Goal: Find specific page/section: Locate a particular part of the current website

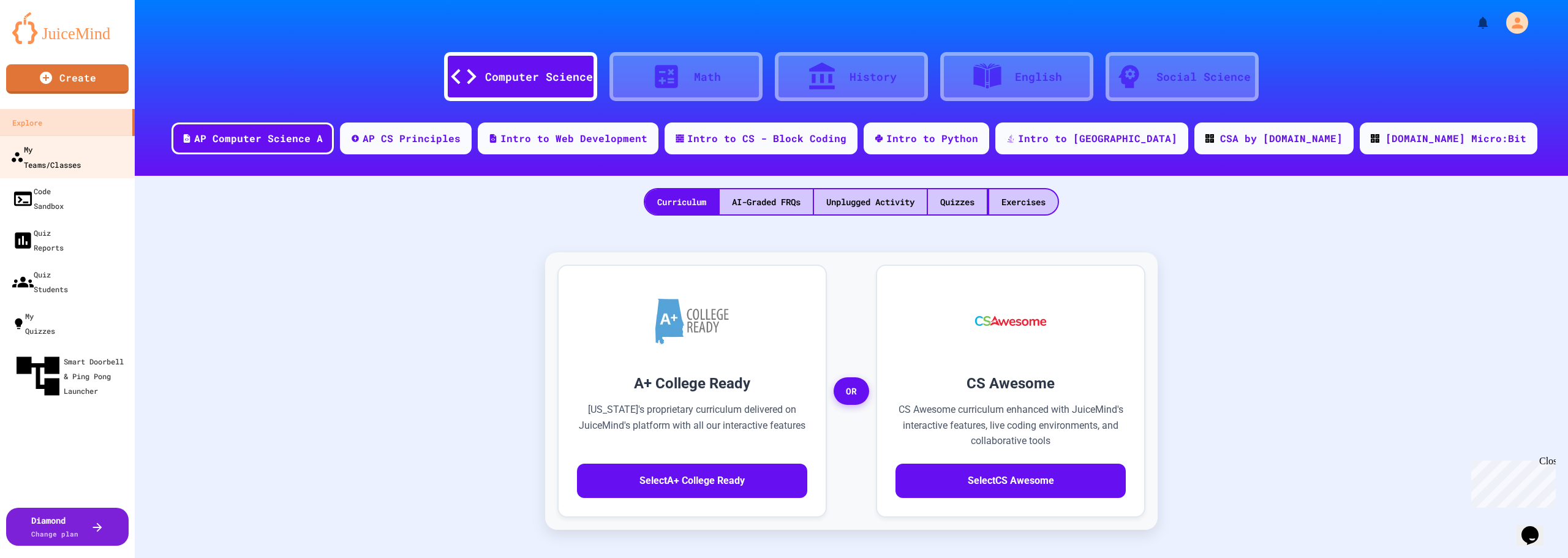
click at [81, 145] on div "My Teams/Classes" at bounding box center [46, 156] width 71 height 30
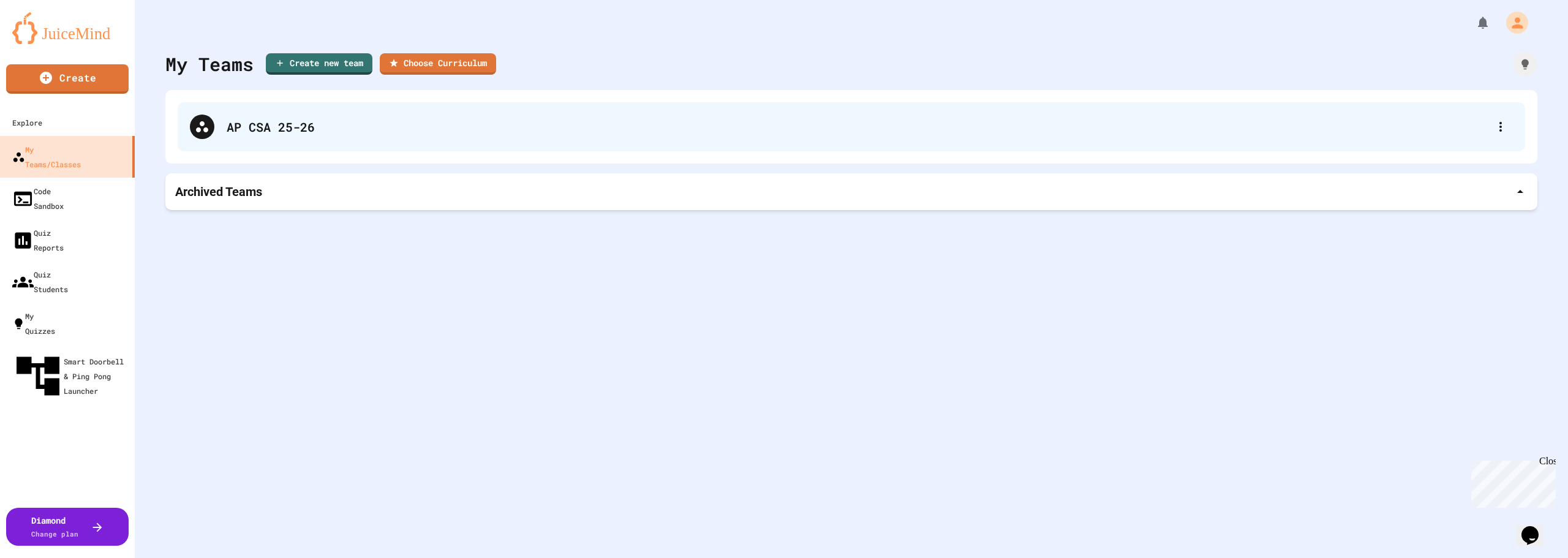
click at [248, 127] on div "AP CSA 25-26" at bounding box center [858, 127] width 1262 height 18
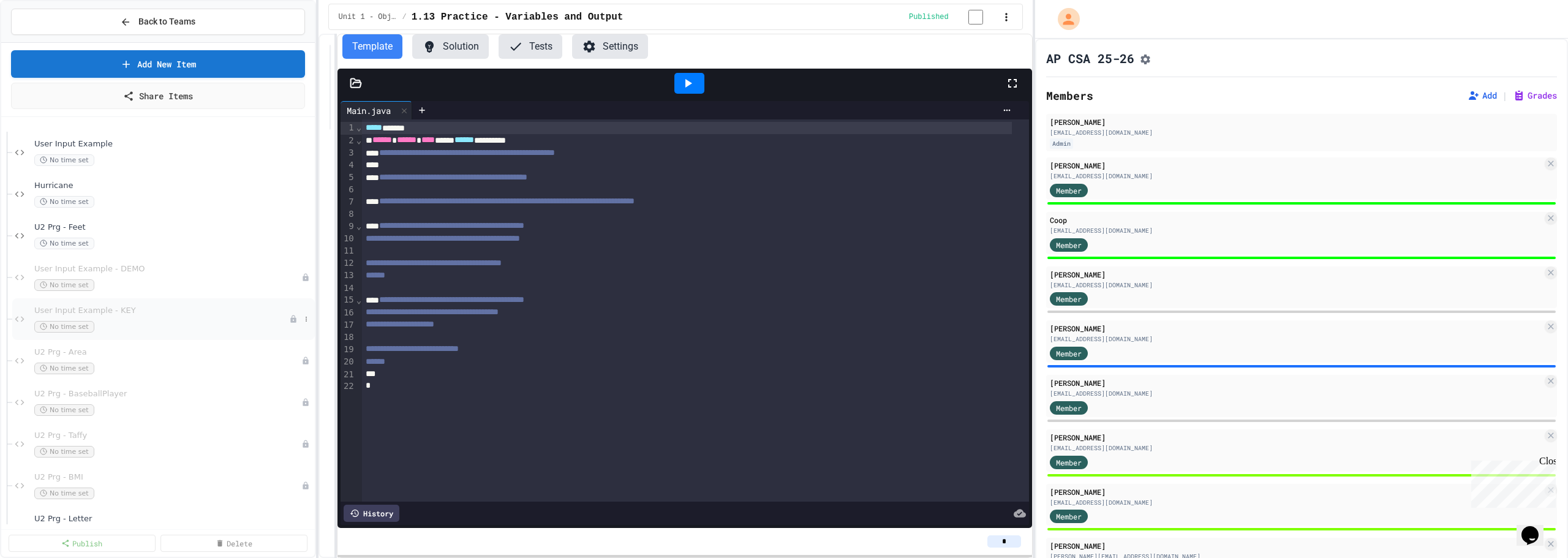
scroll to position [184, 0]
click at [289, 338] on icon at bounding box center [293, 341] width 9 height 9
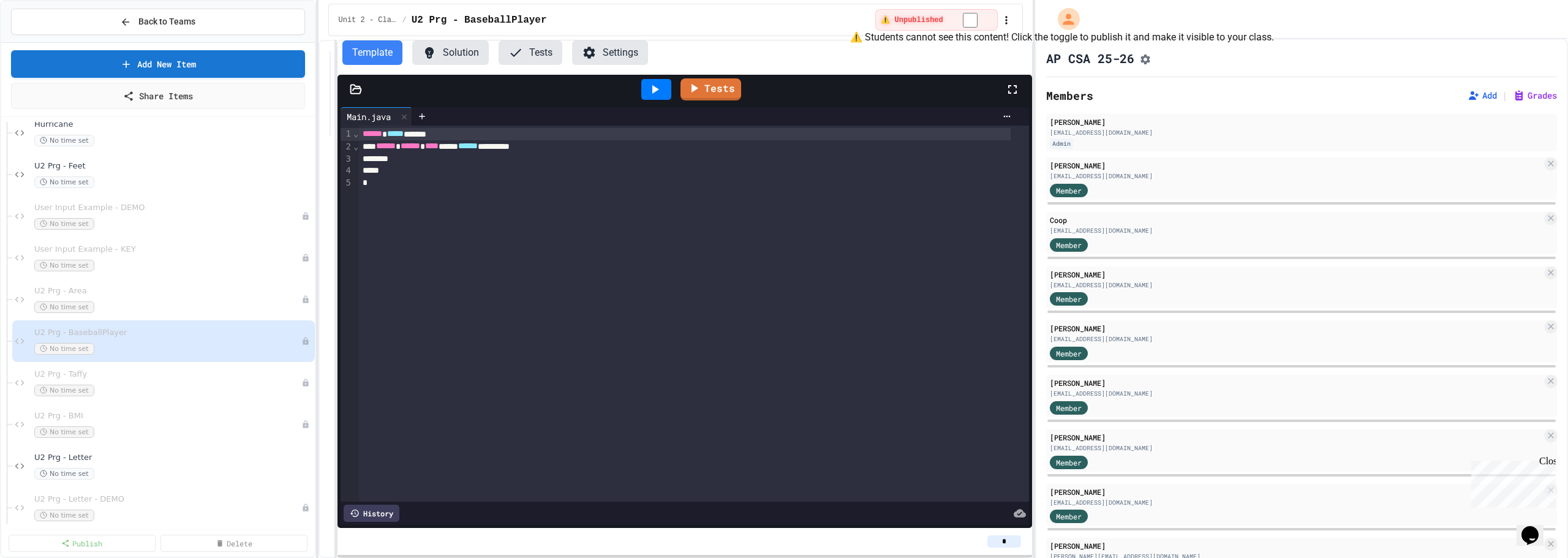
click at [624, 10] on div "⚠️ Unpublished" at bounding box center [936, 20] width 122 height 22
click at [624, 14] on div "⚠️ Unpublished" at bounding box center [936, 20] width 122 height 22
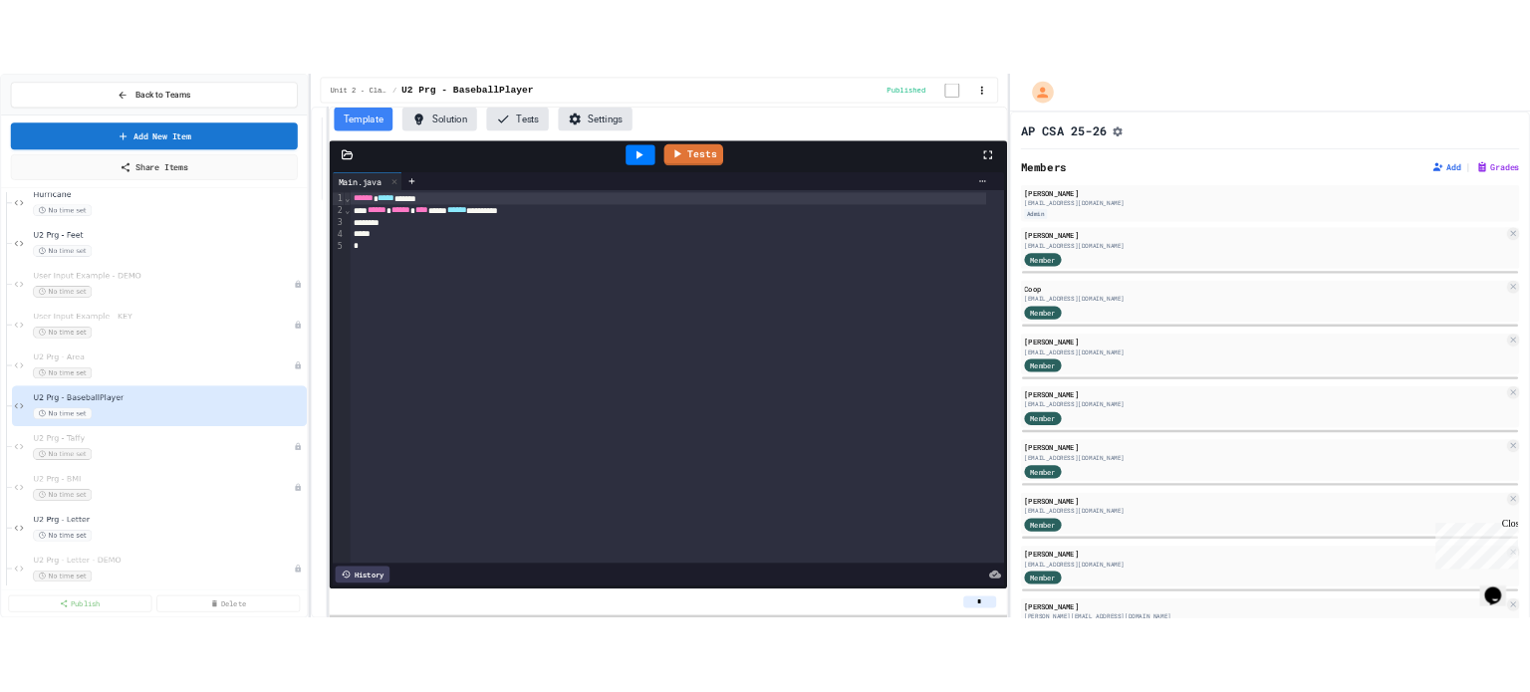
scroll to position [299, 0]
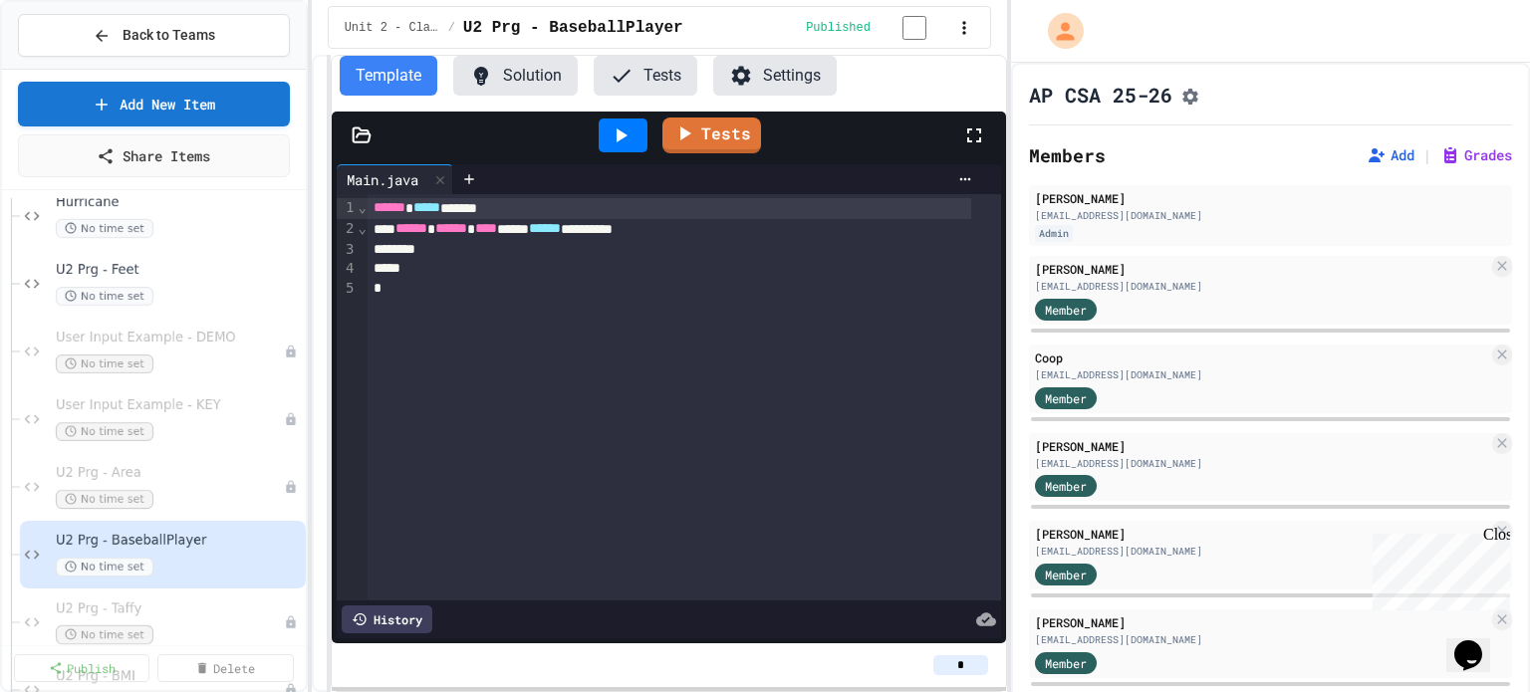
click at [363, 134] on icon at bounding box center [362, 135] width 17 height 14
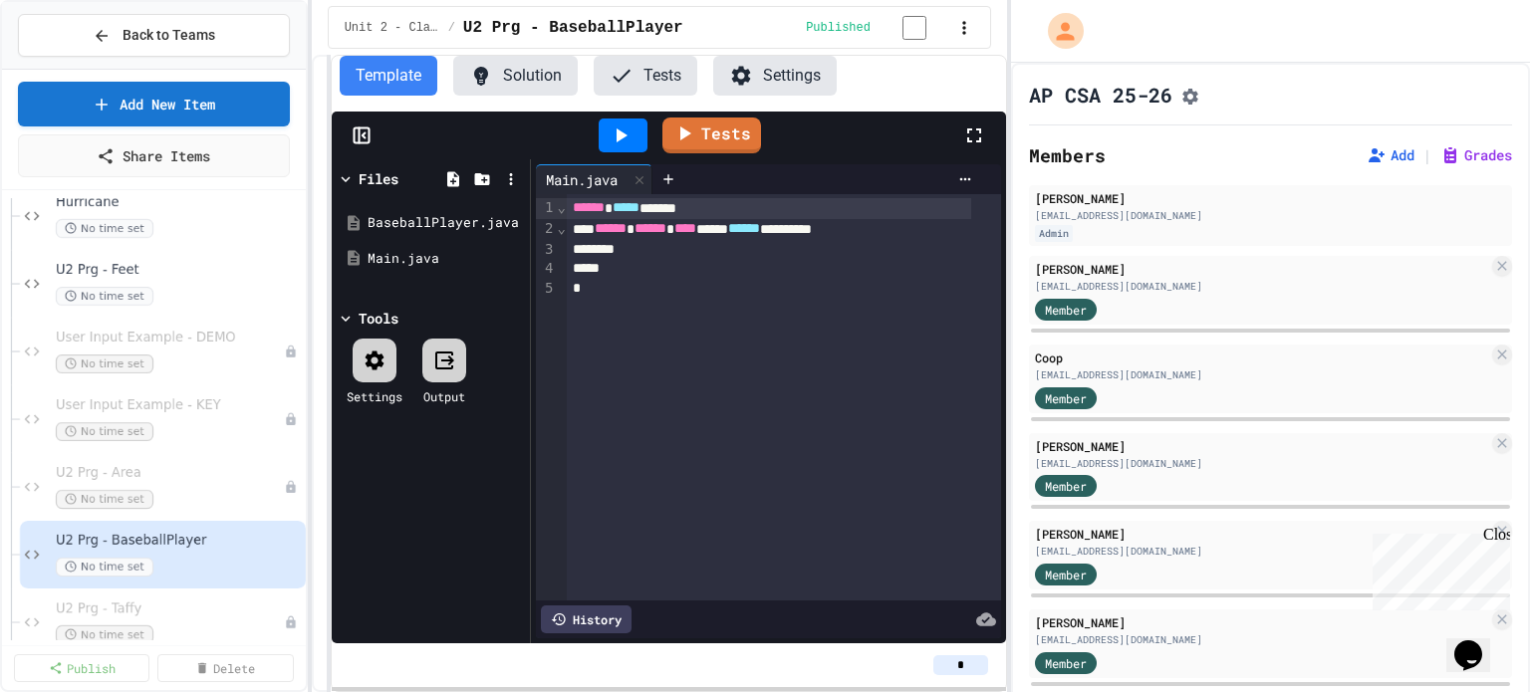
click at [367, 139] on icon at bounding box center [362, 135] width 20 height 20
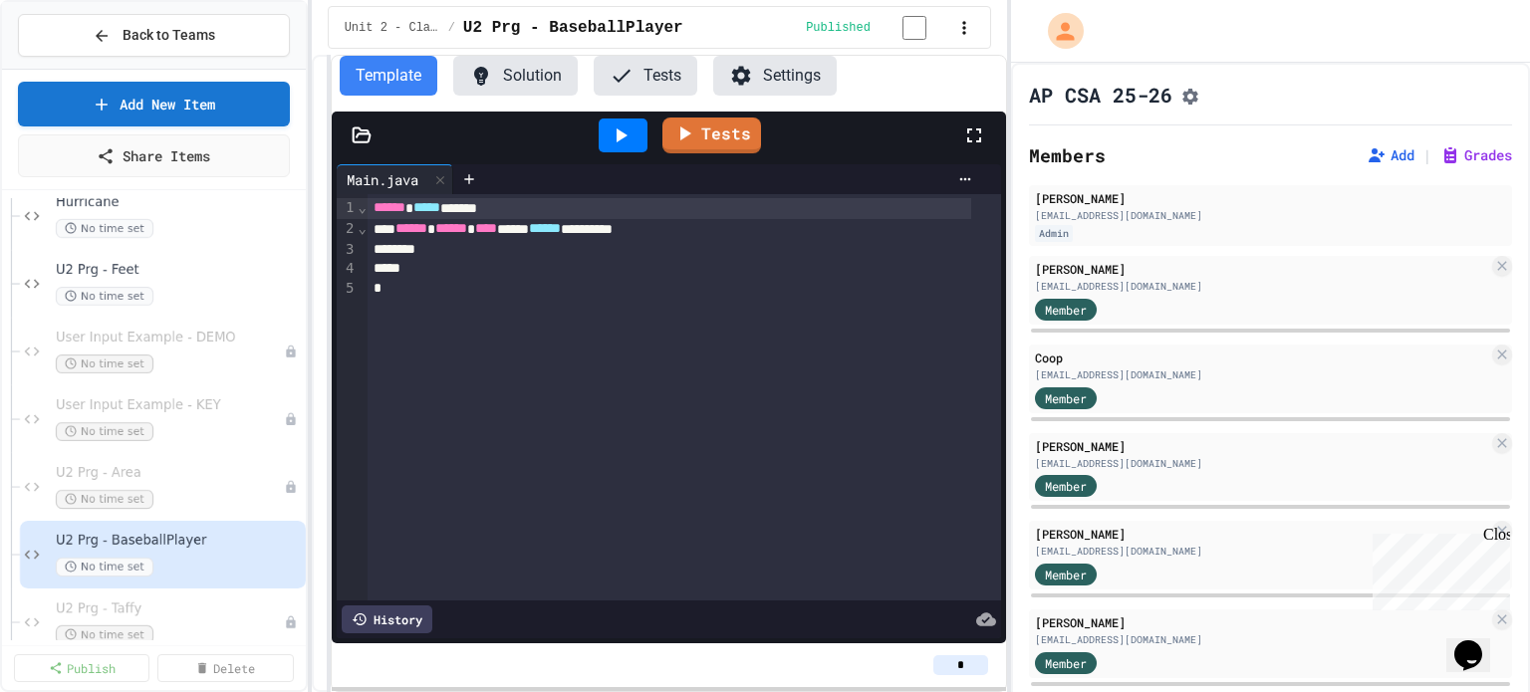
click at [358, 138] on icon at bounding box center [362, 135] width 17 height 14
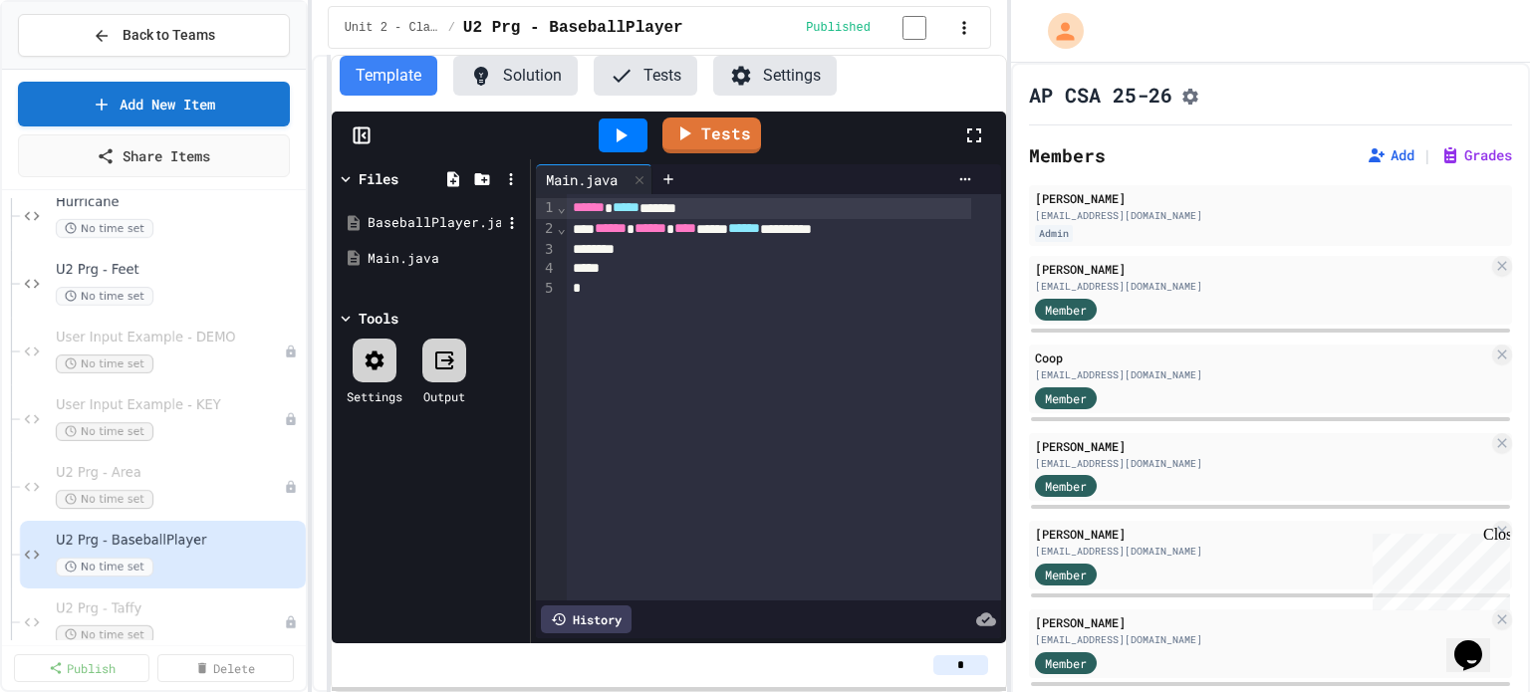
click at [408, 226] on div "BaseballPlayer.java" at bounding box center [434, 223] width 133 height 20
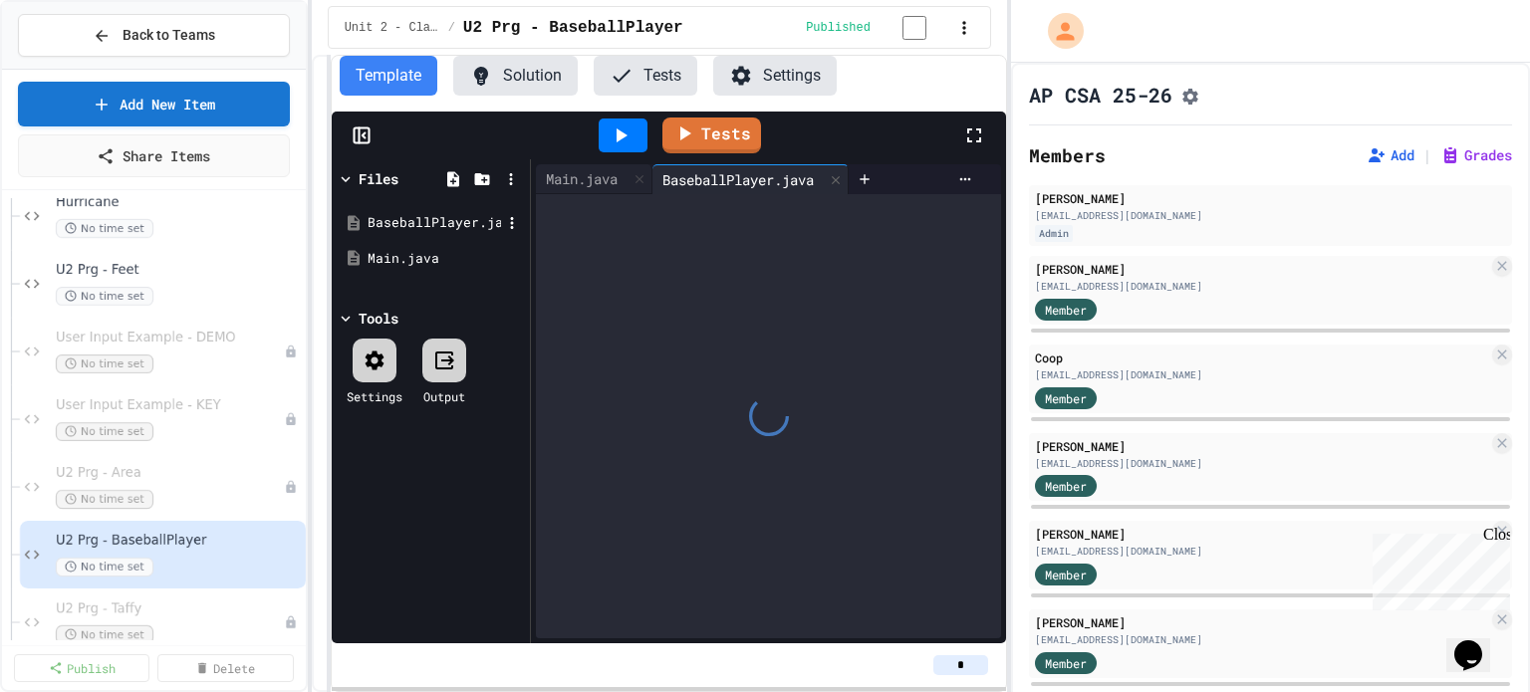
click at [408, 226] on div "BaseballPlayer.java" at bounding box center [434, 223] width 133 height 20
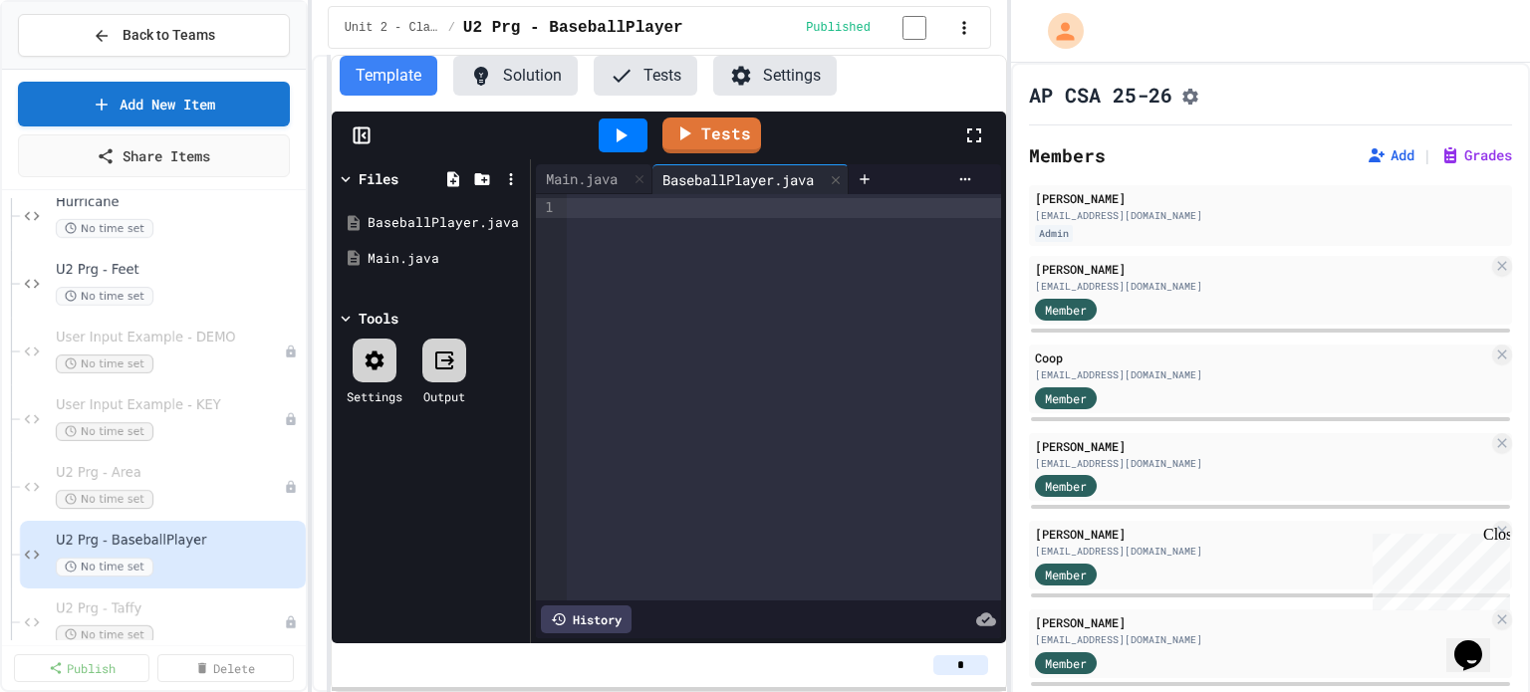
click at [602, 225] on div at bounding box center [784, 397] width 434 height 406
drag, startPoint x: 599, startPoint y: 218, endPoint x: 542, endPoint y: 304, distance: 102.8
click at [600, 378] on div at bounding box center [784, 397] width 434 height 406
